Goal: Transaction & Acquisition: Obtain resource

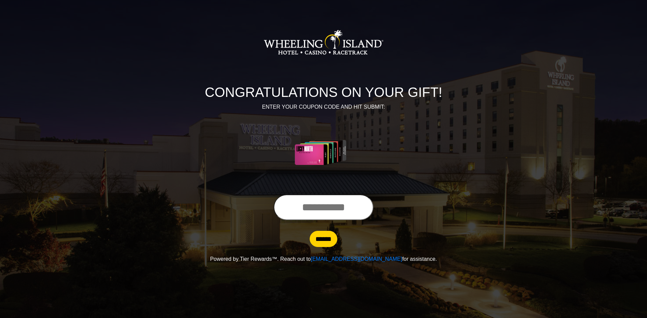
click at [342, 211] on input "text" at bounding box center [324, 208] width 100 height 26
type input "**********"
click at [310, 231] on input "******" at bounding box center [324, 239] width 28 height 16
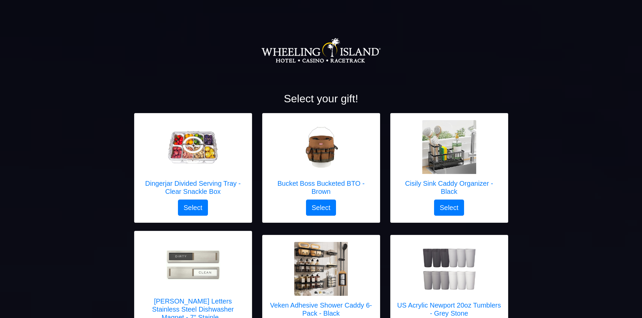
click at [377, 260] on div "Veken Adhesive Shower Caddy 6-Pack - Black Select" at bounding box center [320, 290] width 117 height 109
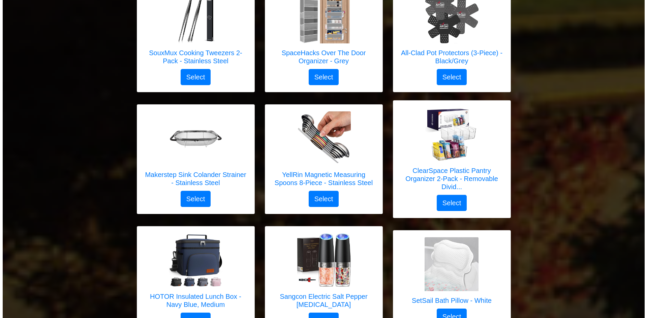
scroll to position [2055, 0]
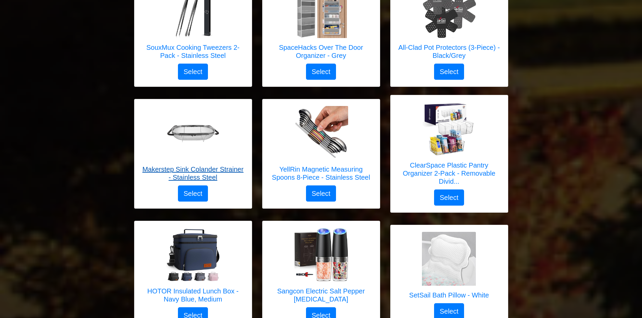
click at [200, 165] on h5 "Makerstep Sink Colander Strainer - Stainless Steel" at bounding box center [193, 173] width 104 height 16
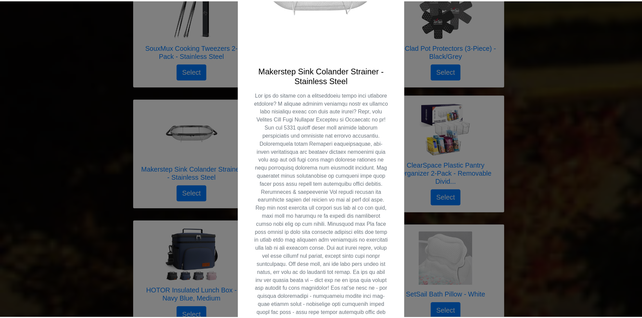
scroll to position [135, 0]
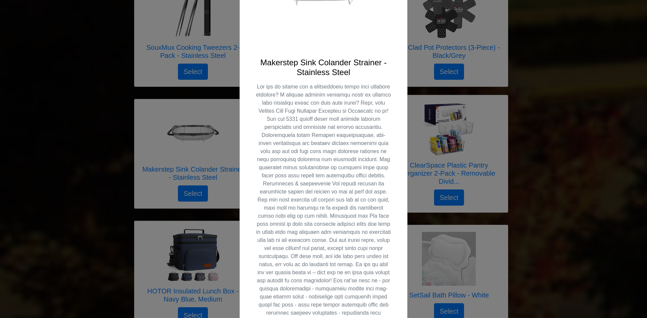
click at [592, 197] on div "X Makerstep Sink Colander Strainer - Stainless Steel Select" at bounding box center [323, 159] width 647 height 318
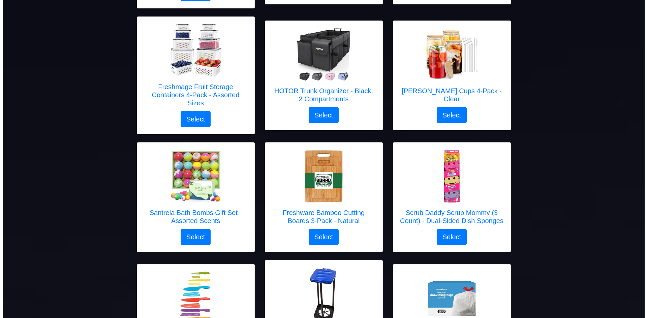
scroll to position [307, 0]
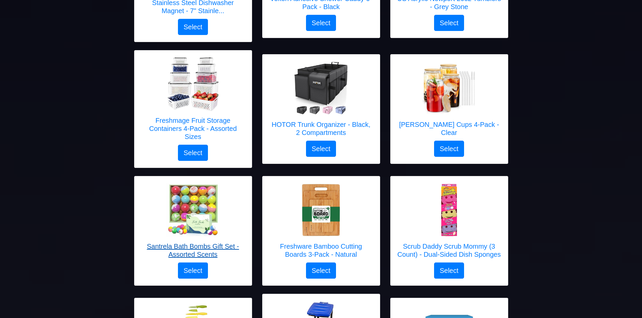
click at [196, 243] on h5 "Santrela Bath Bombs Gift Set - Assorted Scents" at bounding box center [193, 251] width 104 height 16
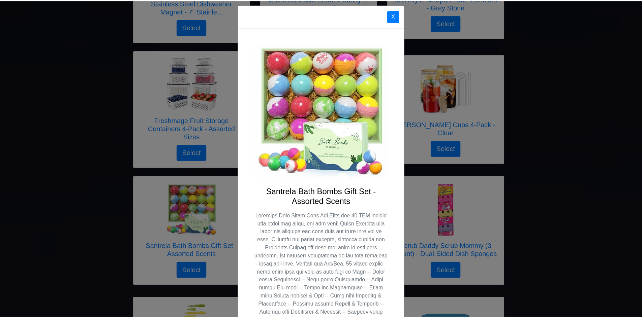
scroll to position [0, 0]
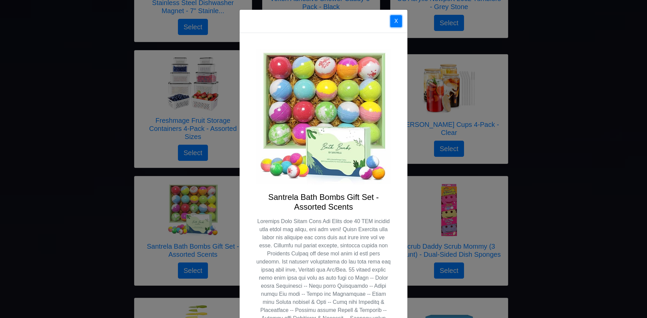
click at [393, 23] on button "X" at bounding box center [396, 21] width 12 height 12
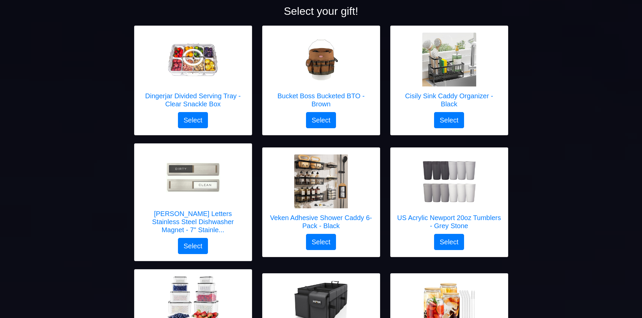
scroll to position [71, 0]
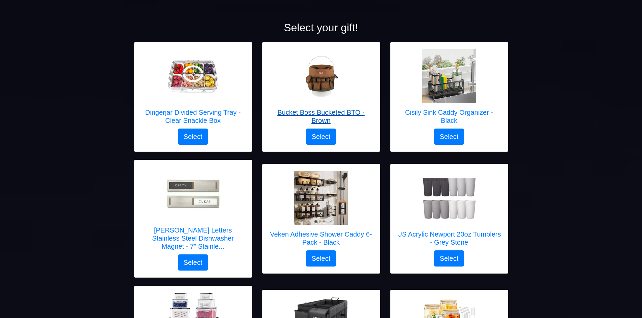
click at [327, 113] on h5 "Bucket Boss Bucketed BTO - Brown" at bounding box center [321, 116] width 104 height 16
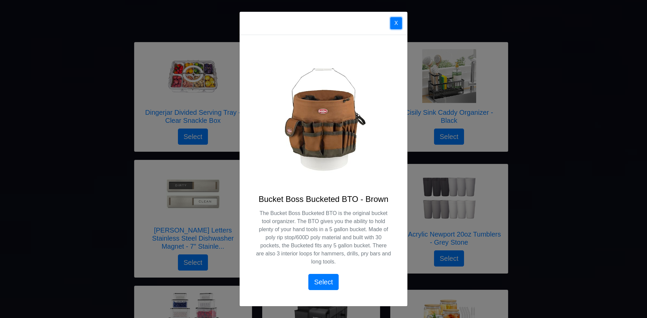
click at [395, 23] on button "X" at bounding box center [396, 23] width 12 height 12
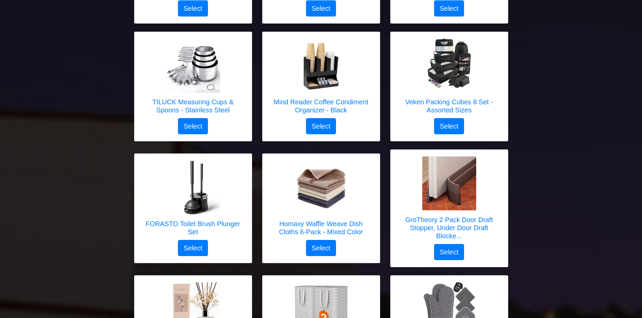
scroll to position [947, 0]
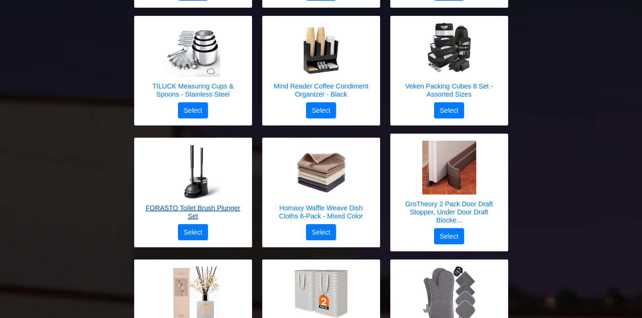
click at [189, 204] on h5 "FORASTO Toilet Brush Plunger Set" at bounding box center [193, 212] width 104 height 16
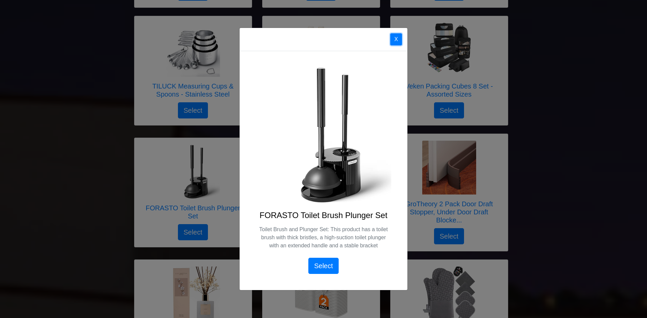
click at [399, 42] on button "X" at bounding box center [396, 39] width 12 height 12
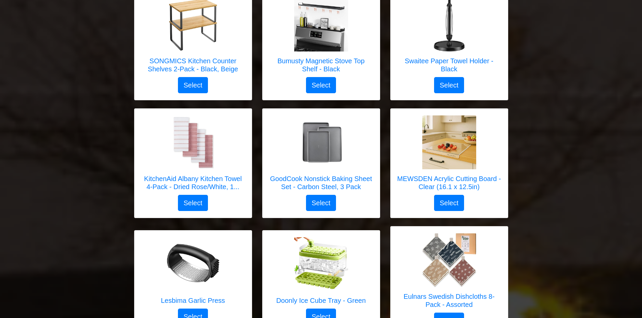
scroll to position [1453, 0]
